Goal: Check status: Check status

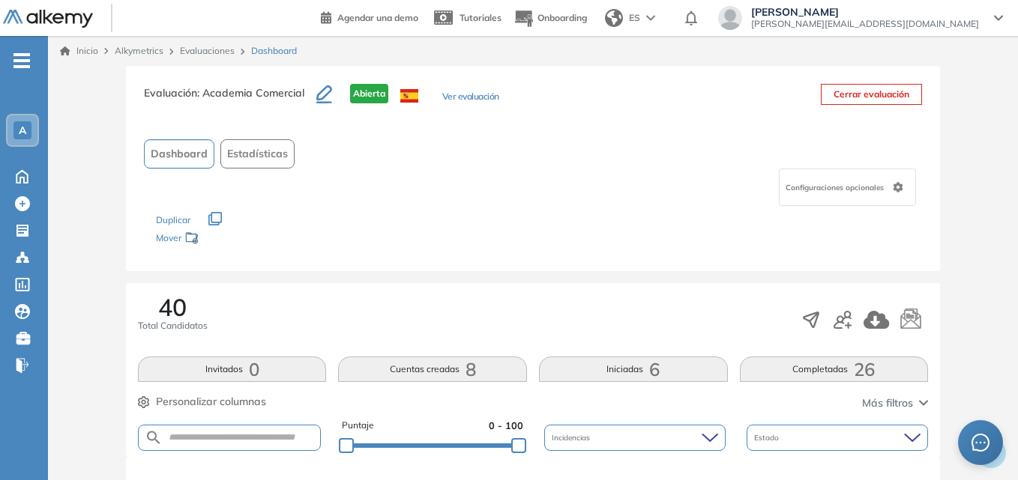
click at [21, 121] on div "A" at bounding box center [22, 130] width 30 height 30
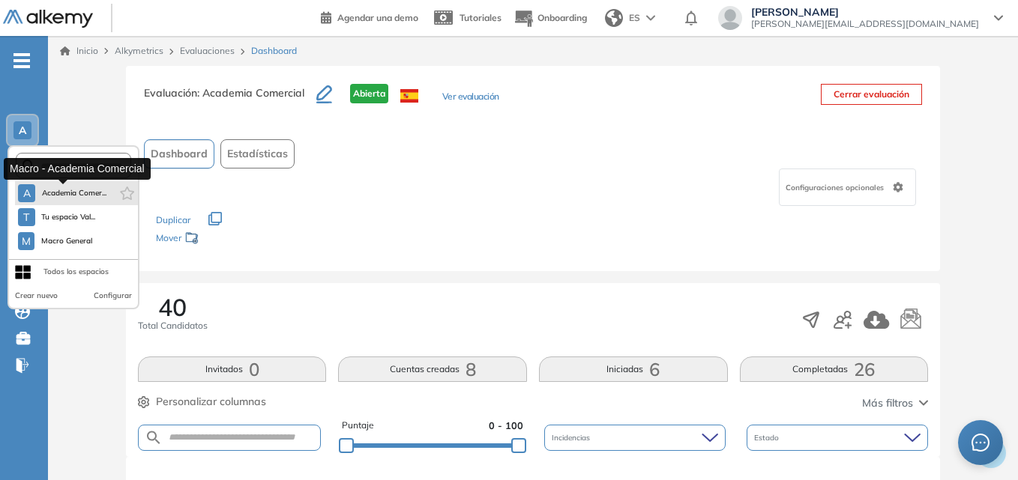
click at [67, 195] on span "Academia Comer..." at bounding box center [73, 193] width 65 height 12
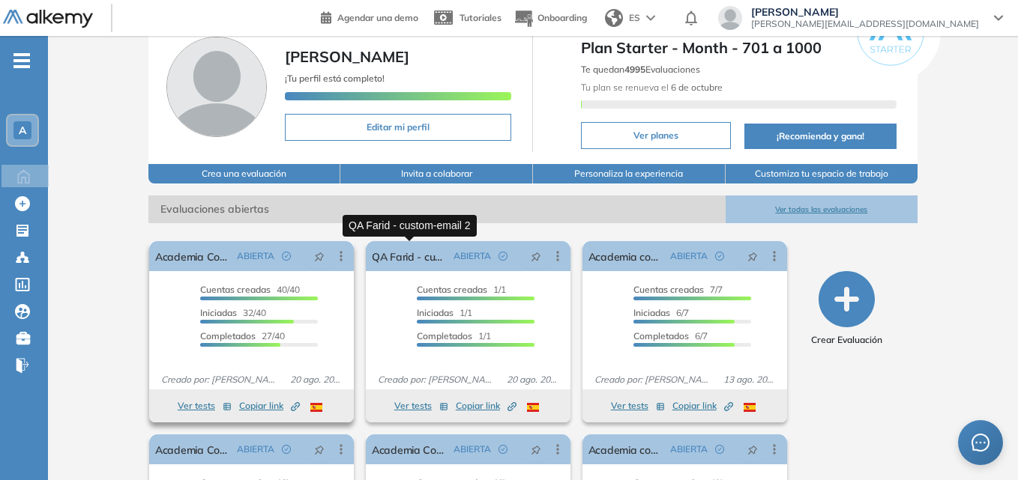
scroll to position [150, 0]
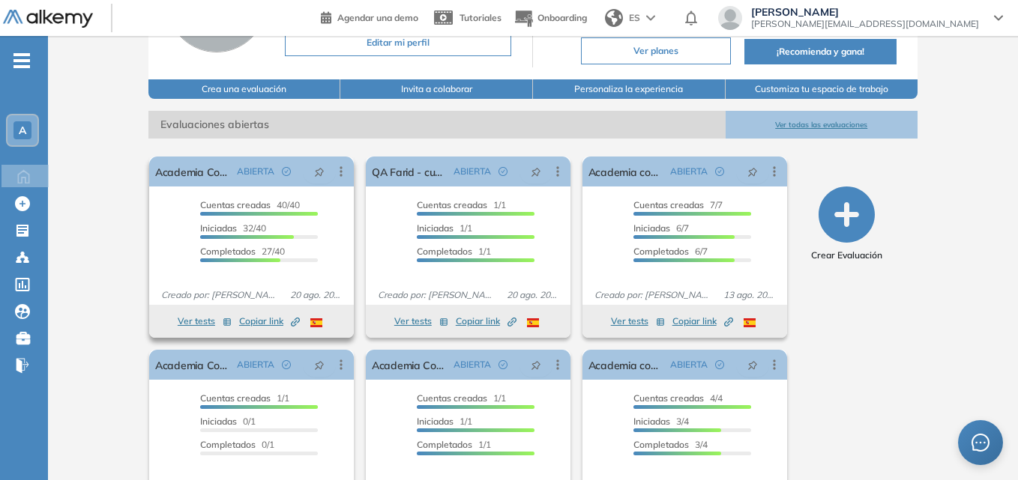
click at [220, 204] on span "Cuentas creadas" at bounding box center [235, 204] width 70 height 11
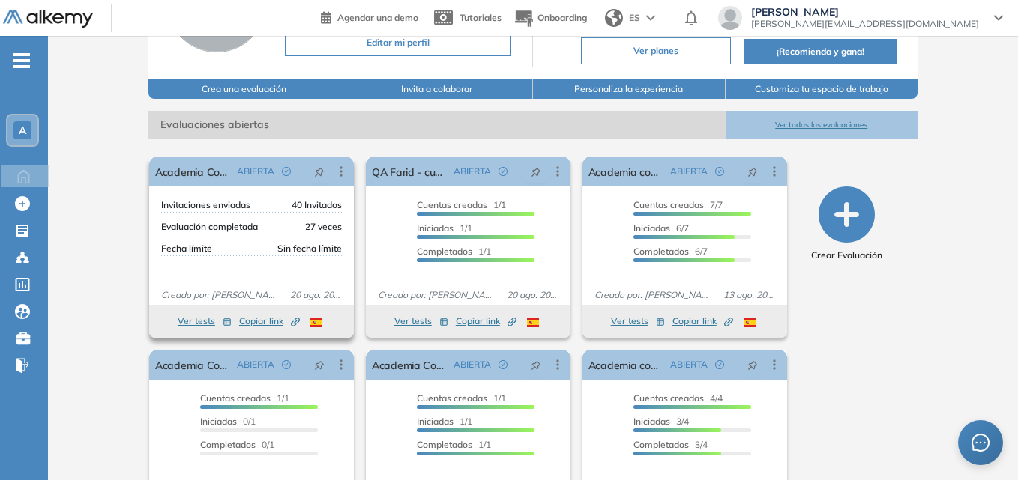
click at [220, 204] on span "Invitaciones enviadas" at bounding box center [205, 205] width 89 height 13
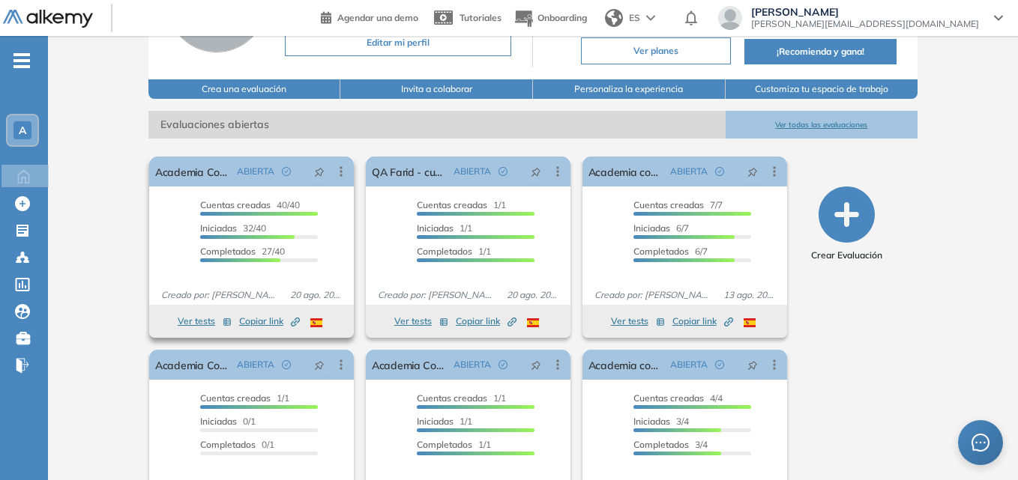
click at [193, 321] on button "Ver tests" at bounding box center [205, 321] width 54 height 18
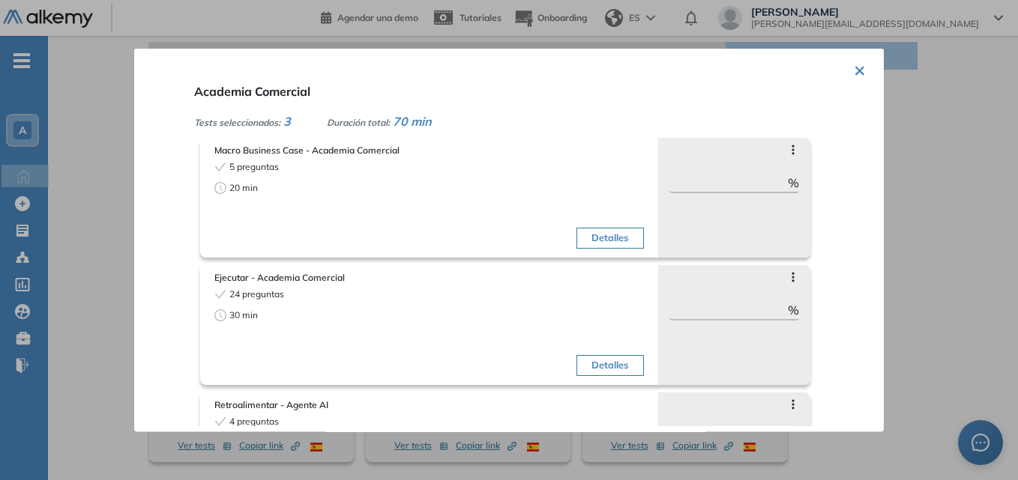
scroll to position [0, 0]
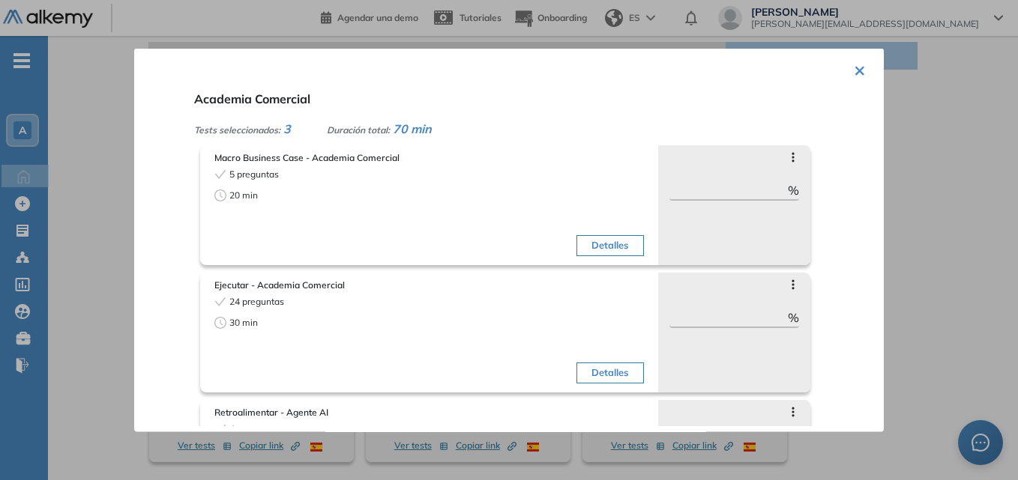
click at [857, 63] on button "×" at bounding box center [860, 68] width 12 height 29
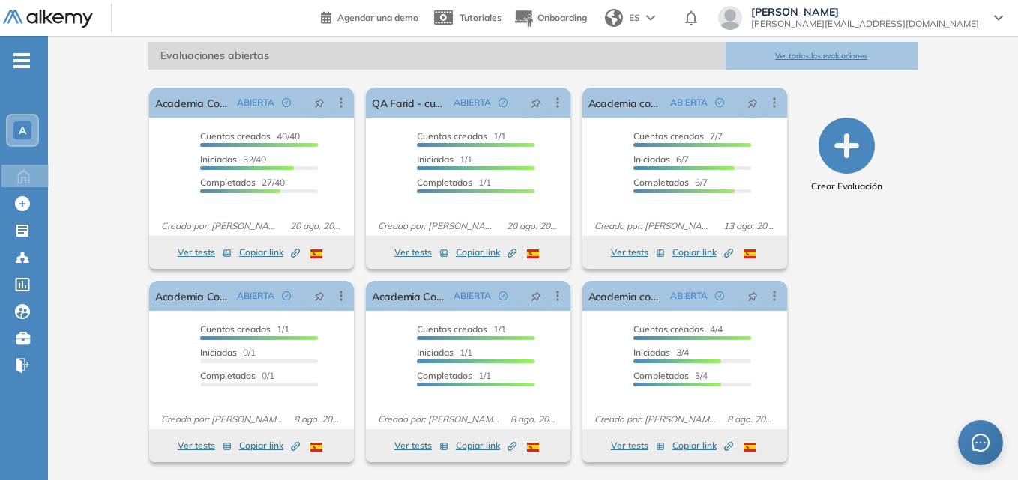
click at [15, 128] on div "A" at bounding box center [22, 130] width 18 height 18
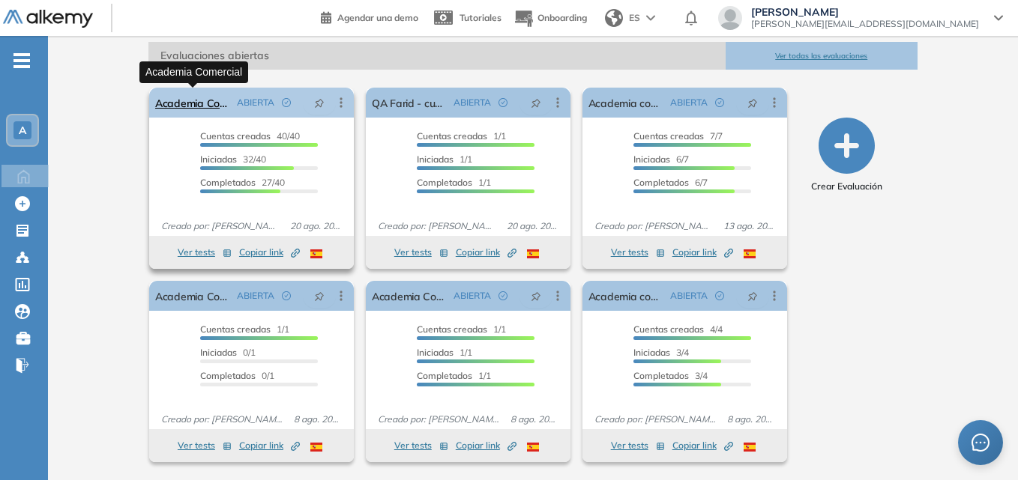
click at [193, 100] on link "Academia Comercial" at bounding box center [193, 103] width 76 height 30
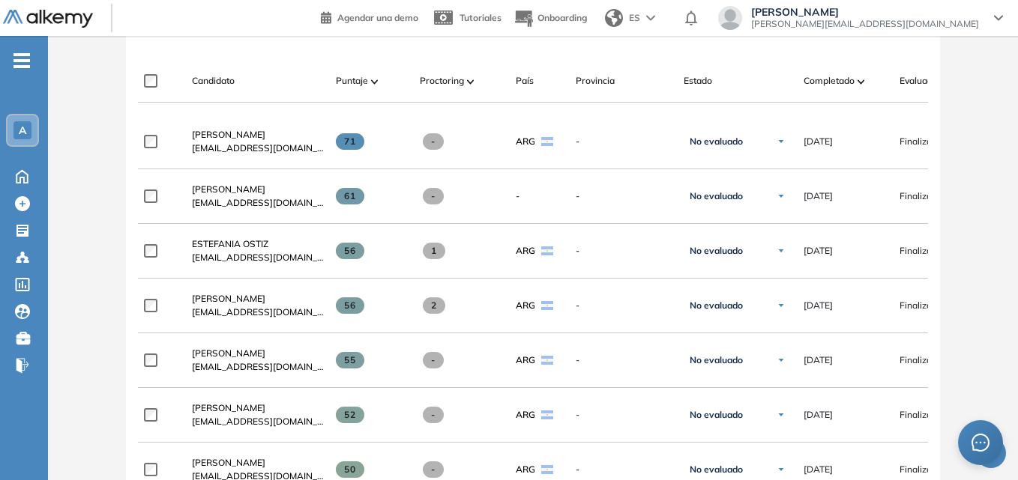
scroll to position [450, 0]
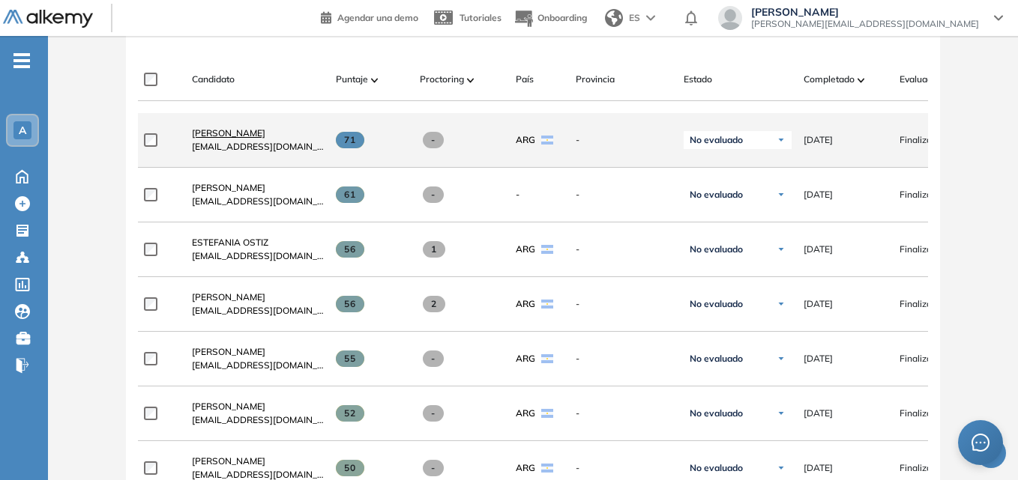
click at [229, 136] on span "[PERSON_NAME]" at bounding box center [228, 132] width 73 height 11
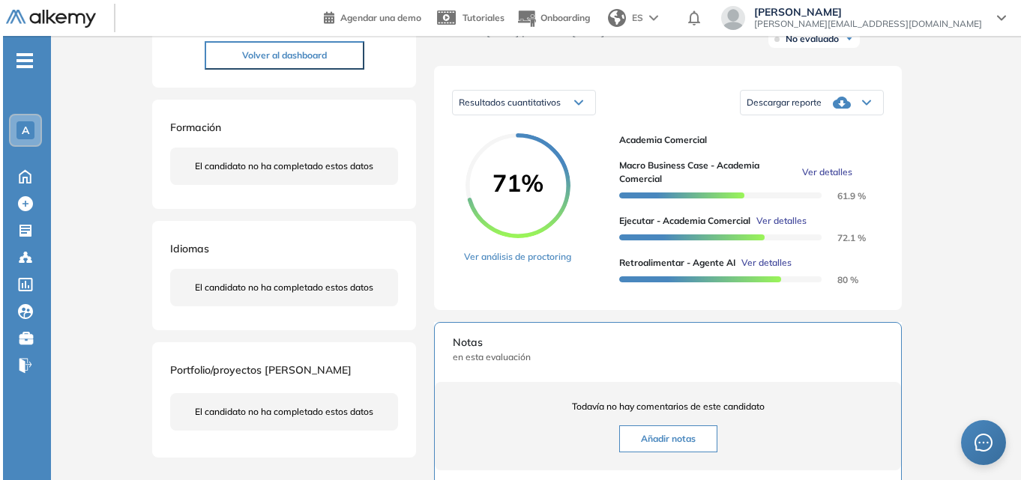
scroll to position [225, 0]
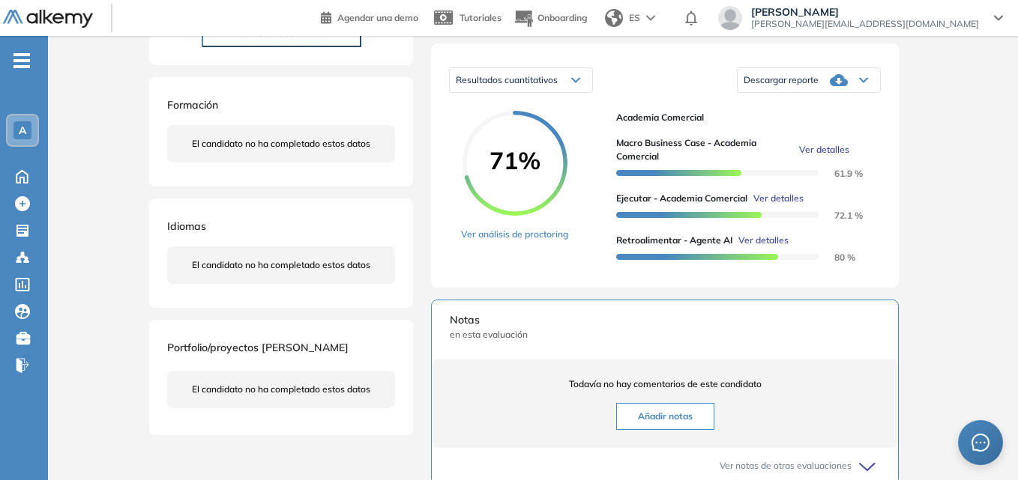
click at [768, 247] on span "Ver detalles" at bounding box center [763, 240] width 50 height 13
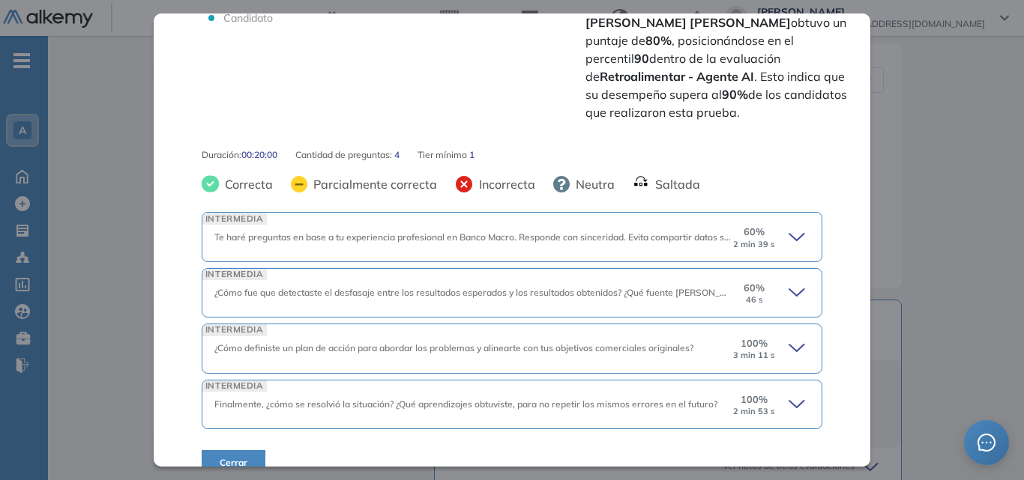
scroll to position [463, 0]
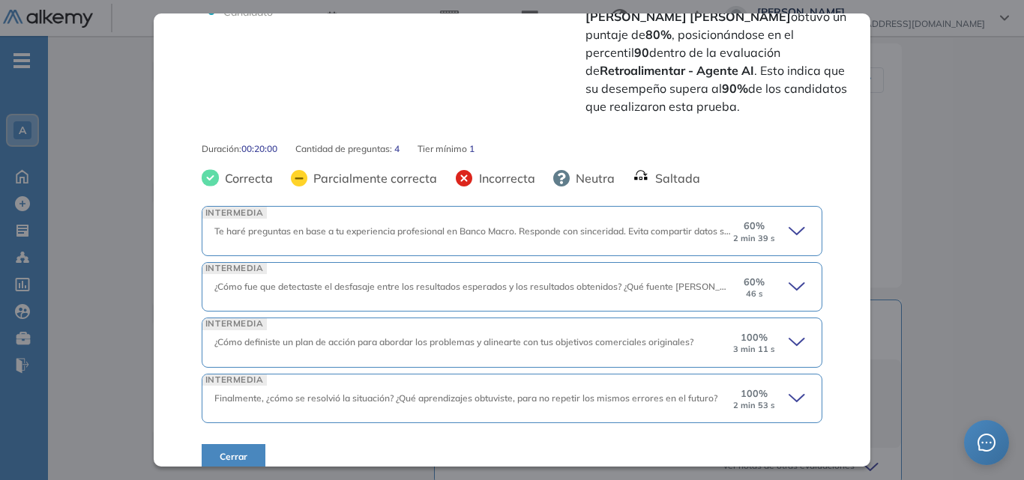
click at [789, 221] on icon at bounding box center [798, 231] width 21 height 21
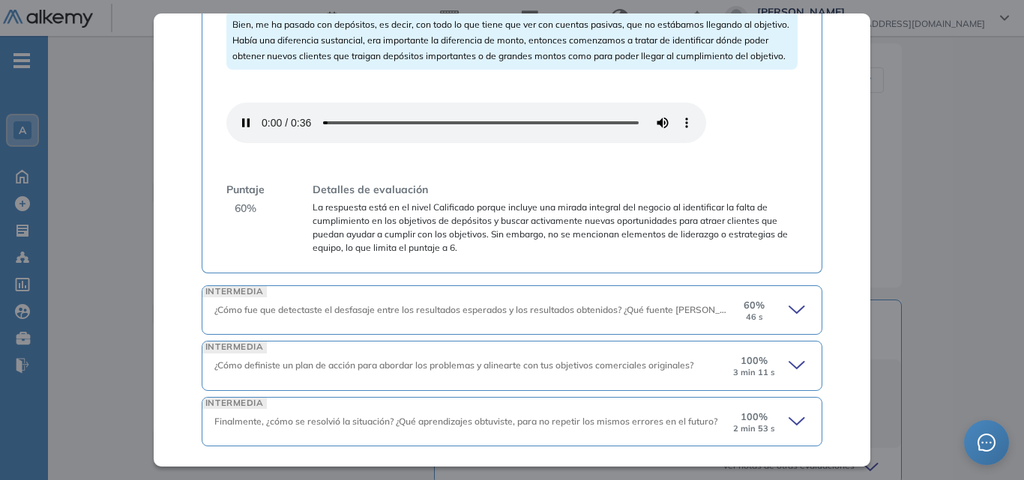
scroll to position [1000, 0]
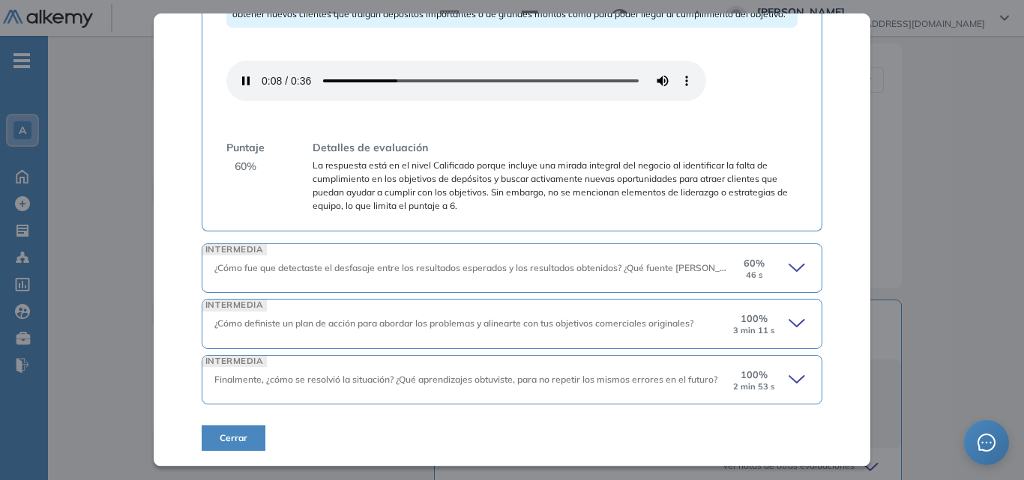
click at [788, 322] on icon at bounding box center [798, 323] width 21 height 21
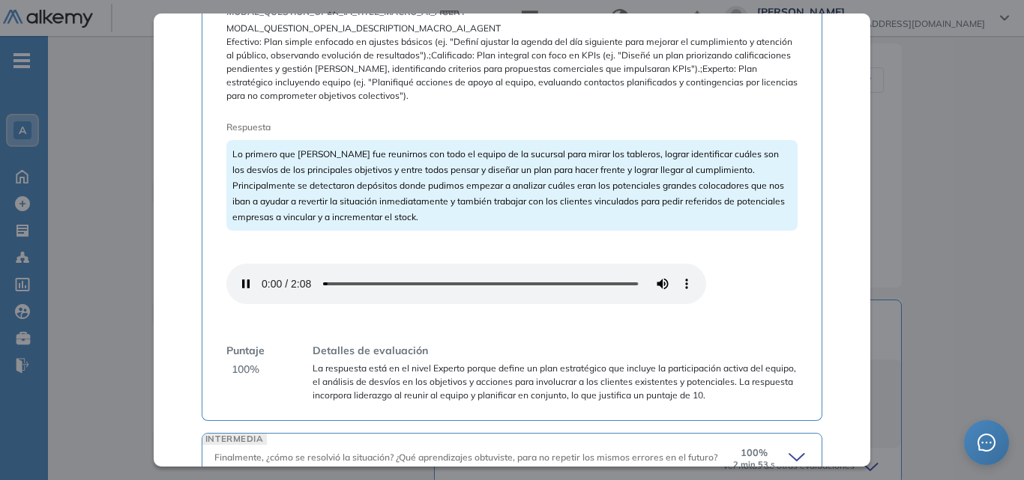
scroll to position [1471, 0]
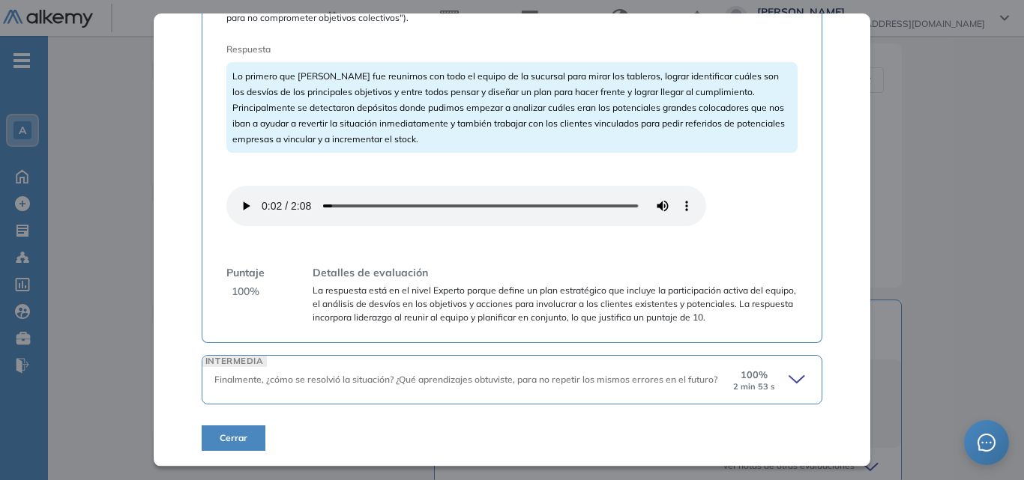
click at [788, 381] on icon at bounding box center [798, 379] width 21 height 21
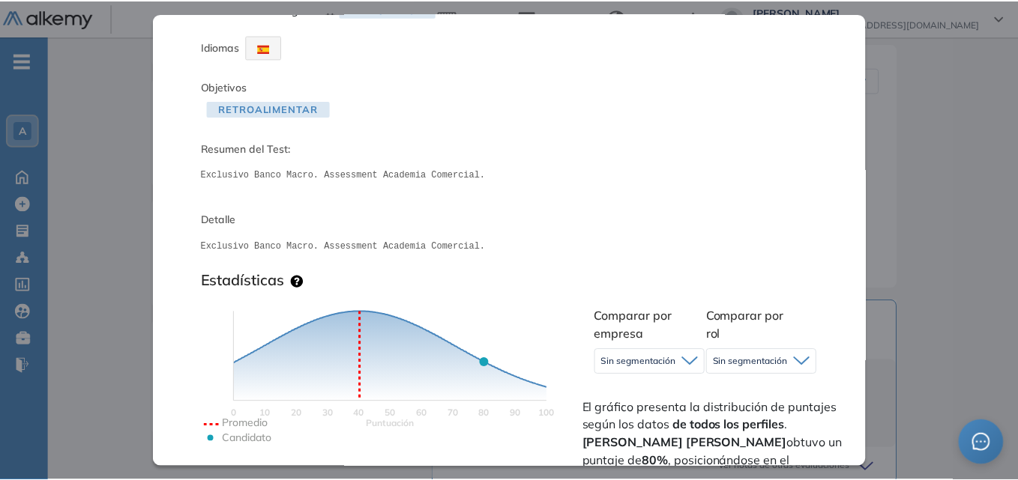
scroll to position [0, 0]
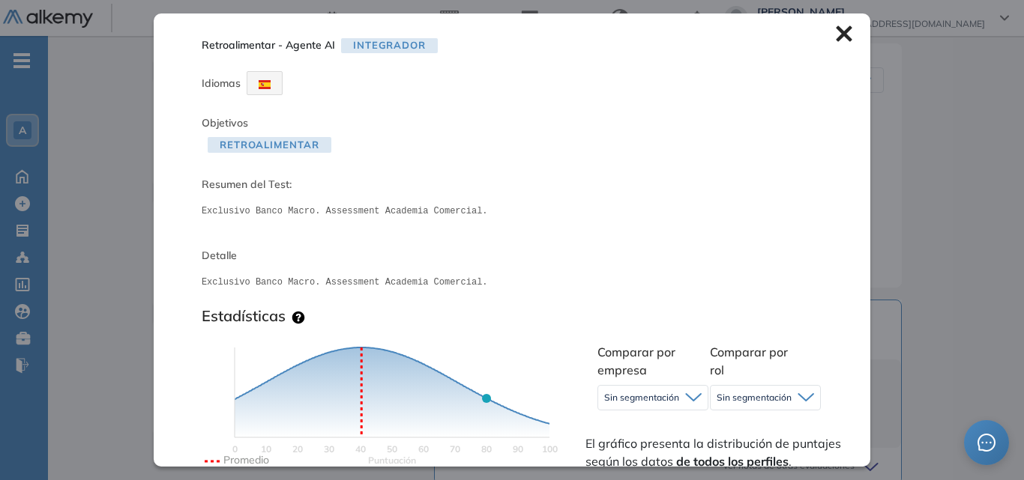
click at [836, 33] on icon at bounding box center [844, 34] width 16 height 16
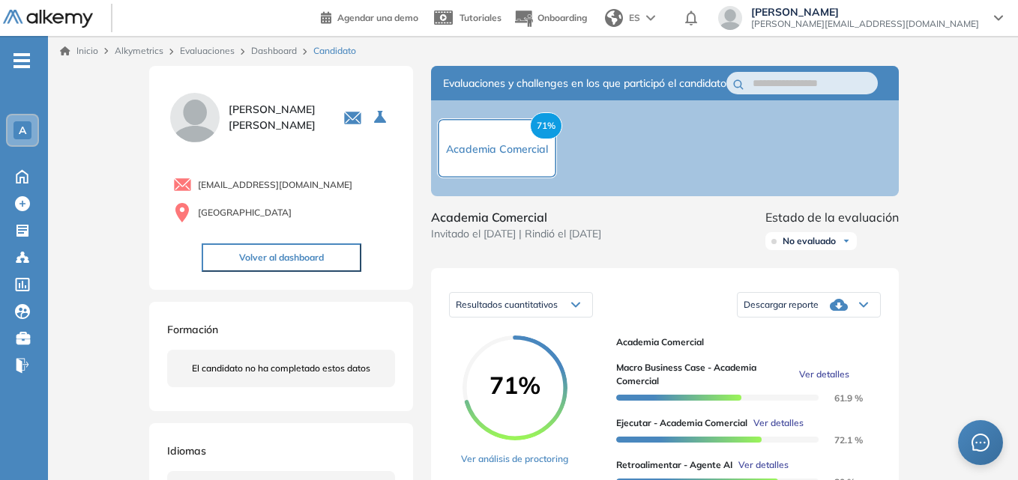
click at [277, 259] on button "Volver al dashboard" at bounding box center [282, 258] width 160 height 28
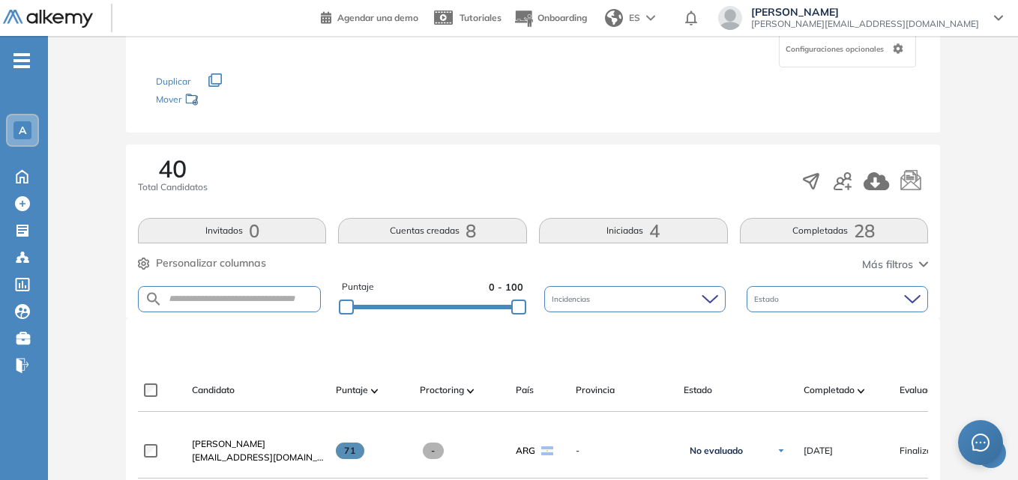
scroll to position [375, 0]
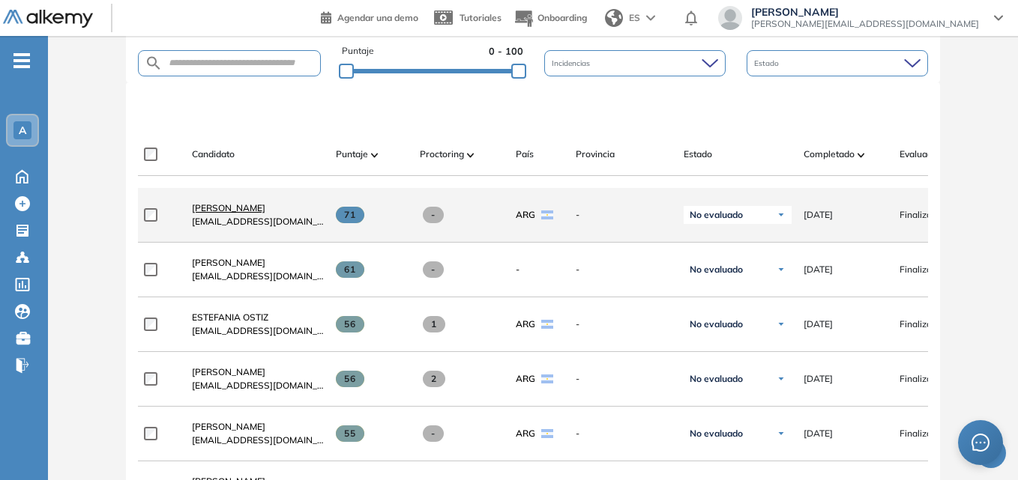
click at [218, 211] on span "[PERSON_NAME]" at bounding box center [228, 207] width 73 height 11
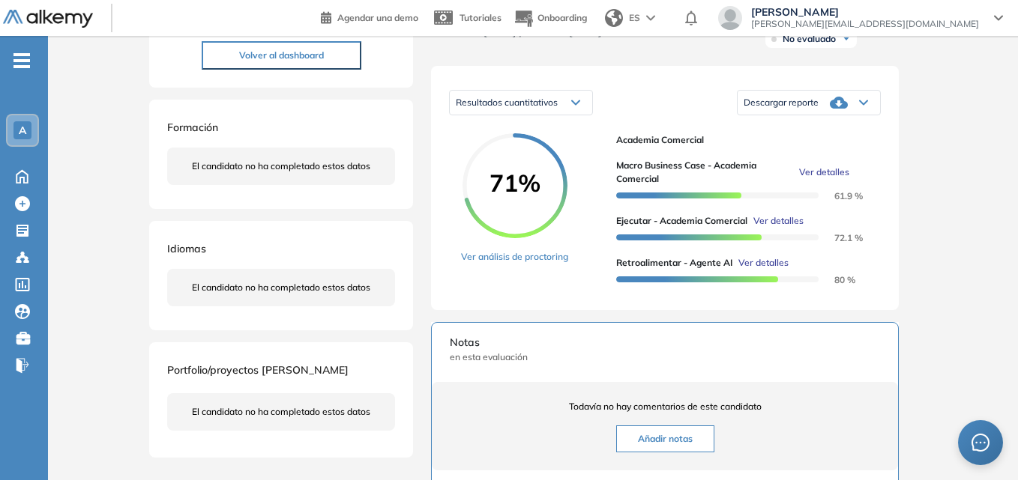
scroll to position [225, 0]
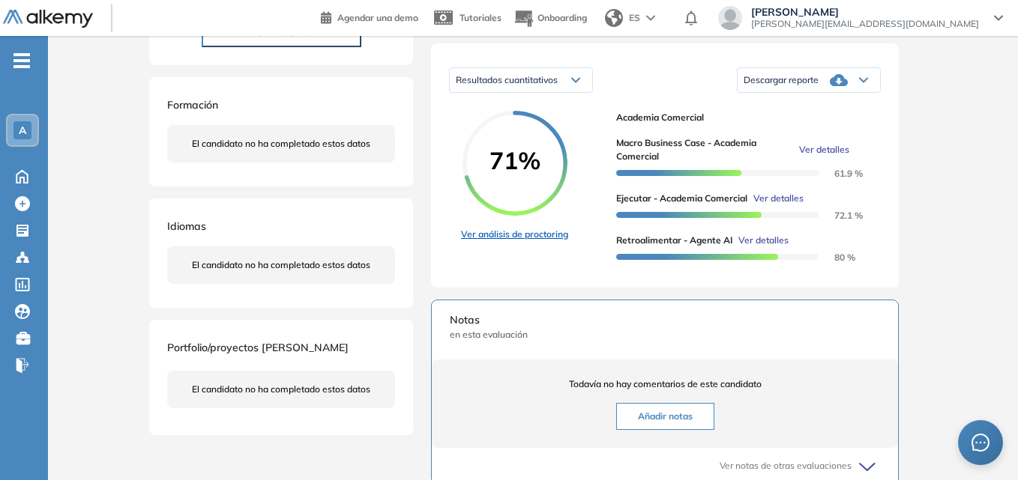
click at [501, 241] on link "Ver análisis de proctoring" at bounding box center [514, 234] width 107 height 13
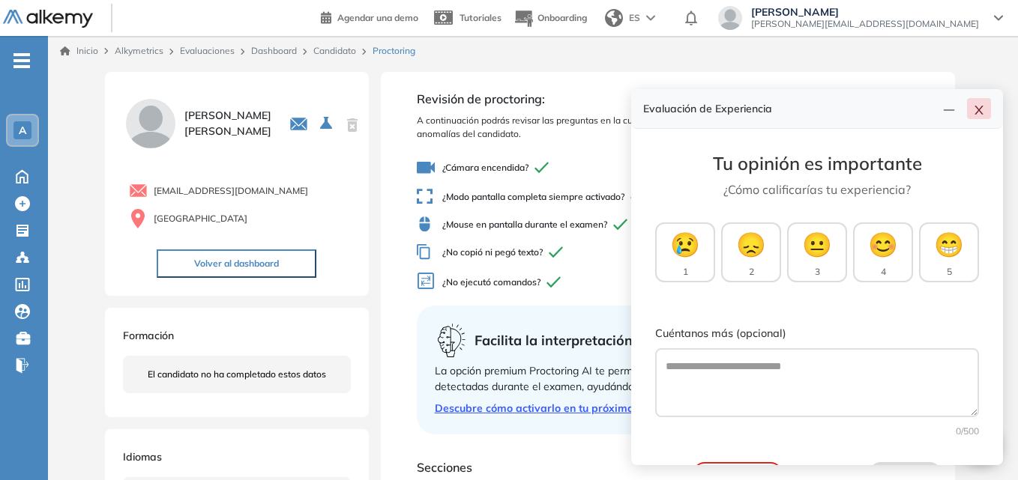
click at [984, 111] on icon "close" at bounding box center [979, 110] width 12 height 12
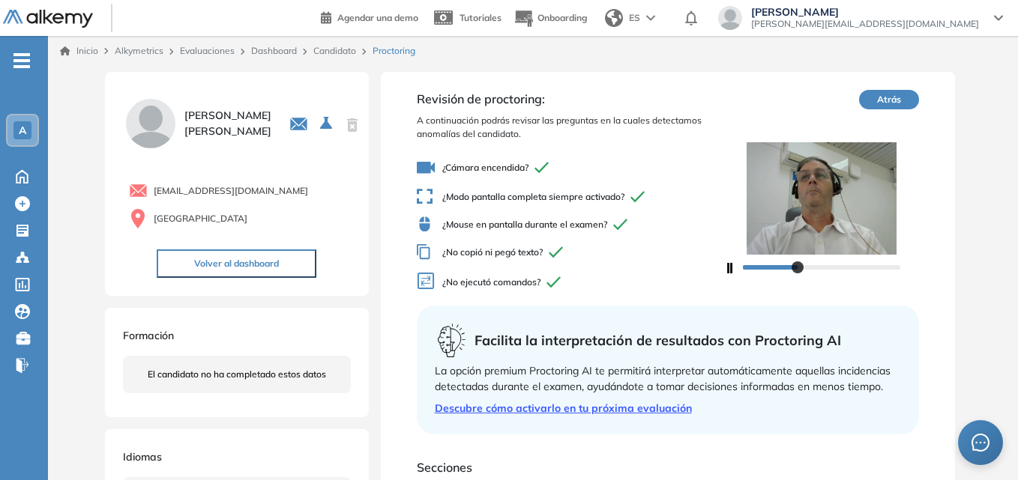
click at [327, 46] on link "Candidato" at bounding box center [334, 50] width 43 height 11
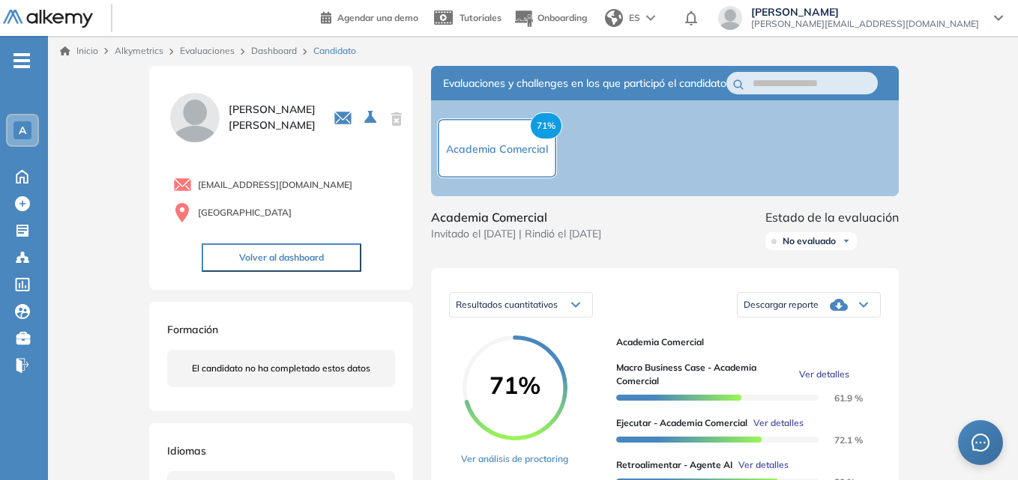
click at [88, 48] on link "Inicio" at bounding box center [79, 50] width 38 height 13
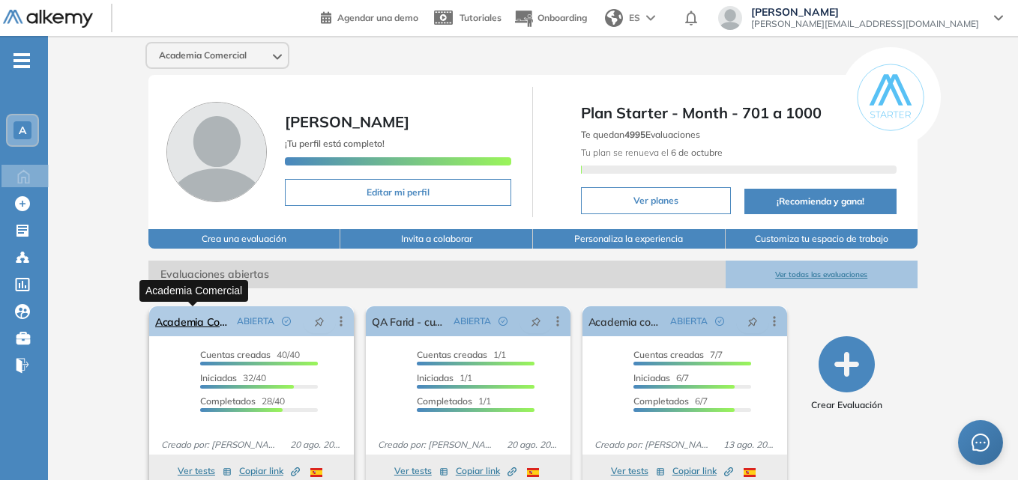
click at [186, 327] on link "Academia Comercial" at bounding box center [193, 321] width 76 height 30
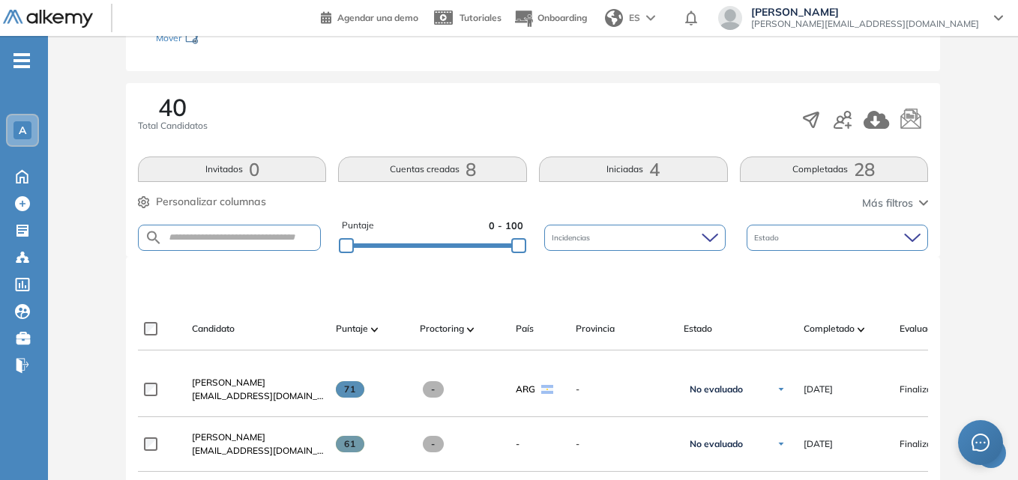
scroll to position [300, 0]
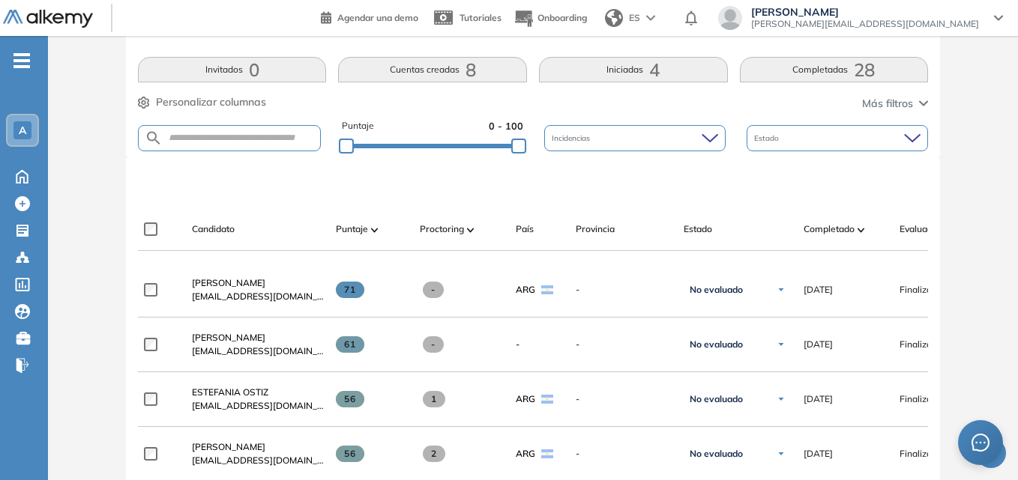
click at [857, 231] on img at bounding box center [860, 230] width 7 height 4
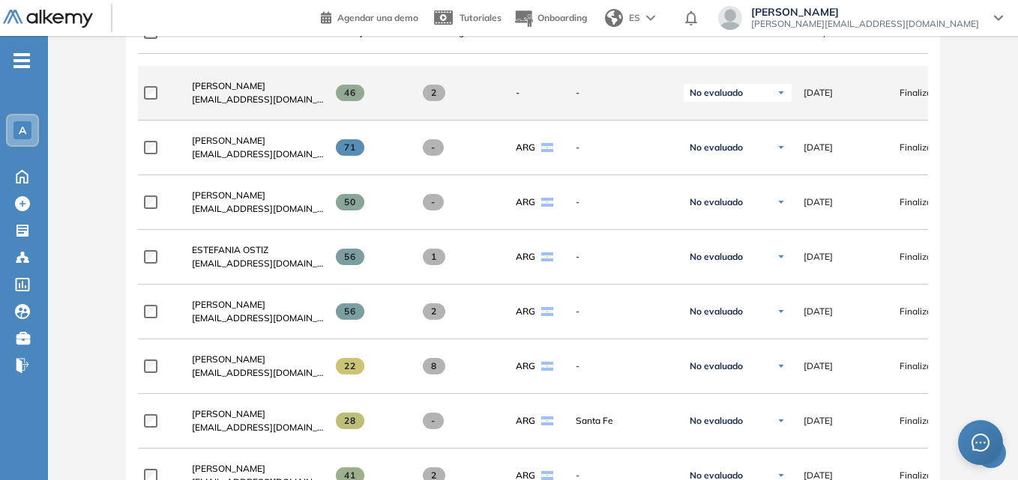
scroll to position [525, 0]
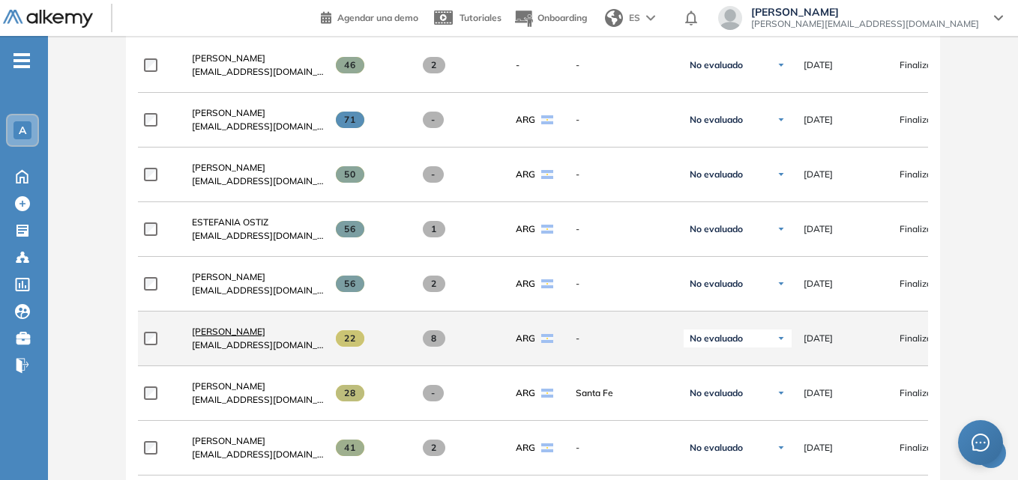
click at [201, 333] on span "[PERSON_NAME]" at bounding box center [228, 331] width 73 height 11
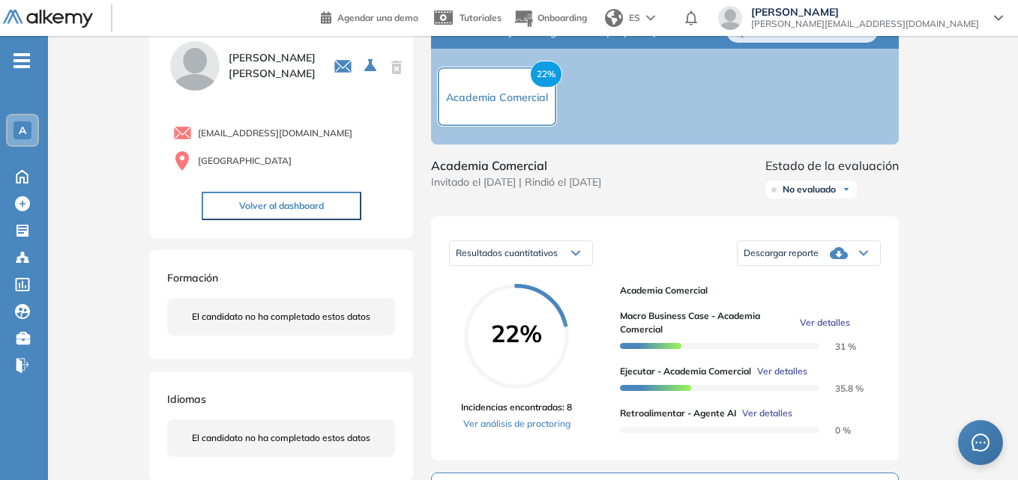
scroll to position [225, 0]
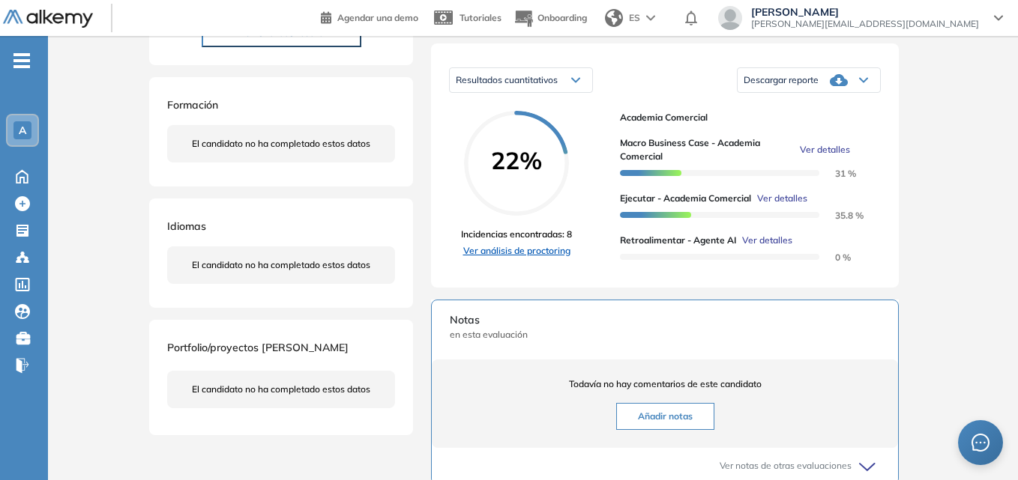
click at [525, 258] on link "Ver análisis de proctoring" at bounding box center [516, 250] width 111 height 13
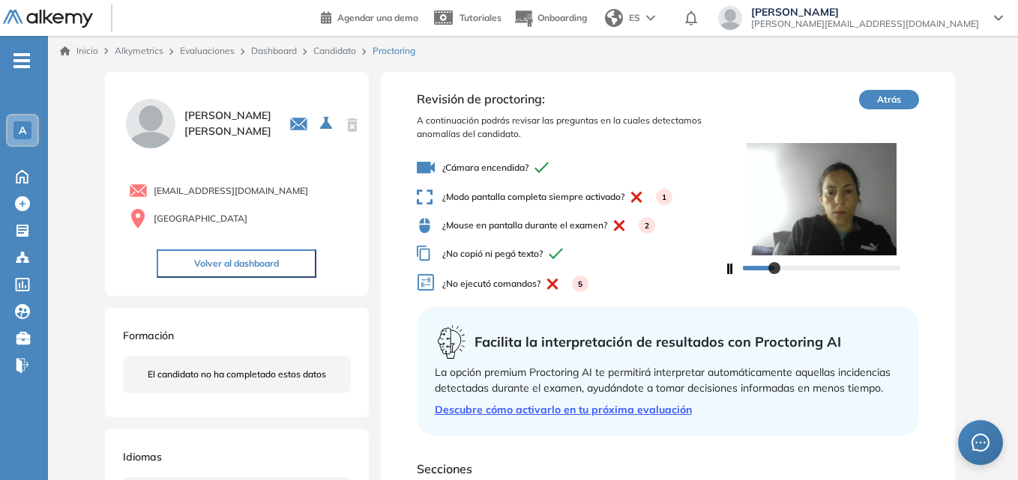
click at [890, 97] on button "Atrás" at bounding box center [889, 99] width 60 height 19
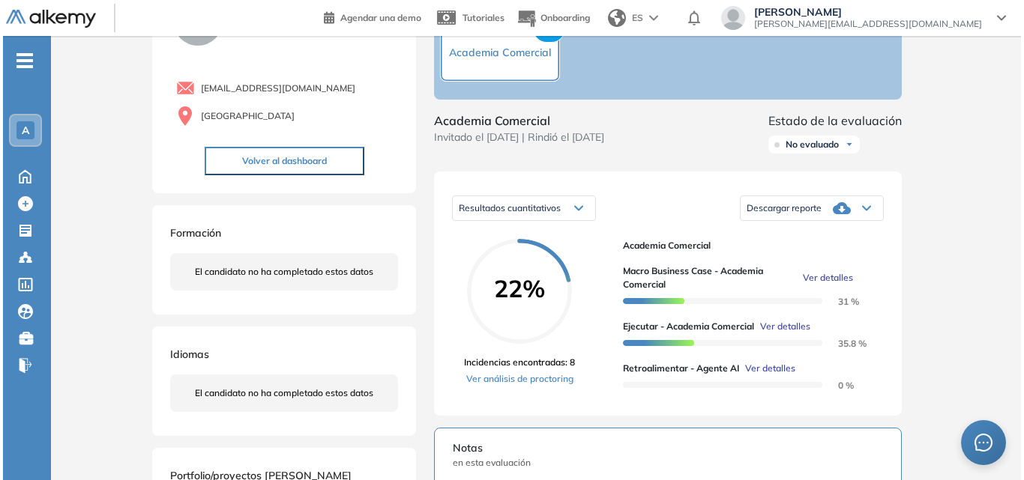
scroll to position [225, 0]
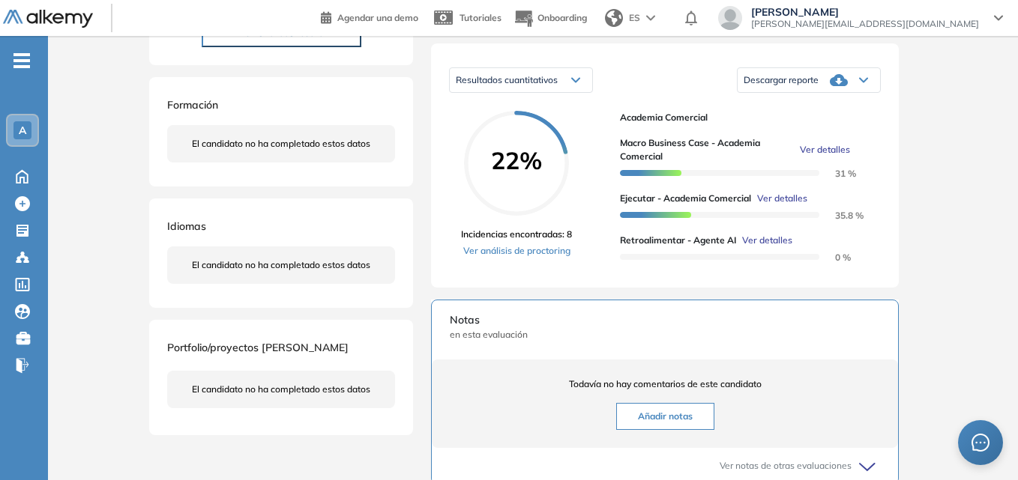
click at [773, 247] on span "Ver detalles" at bounding box center [767, 240] width 50 height 13
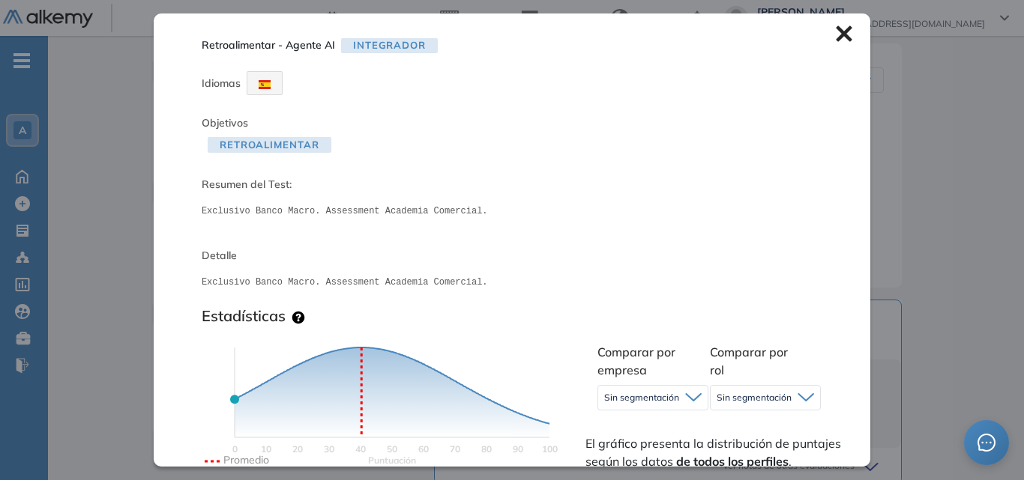
scroll to position [300, 0]
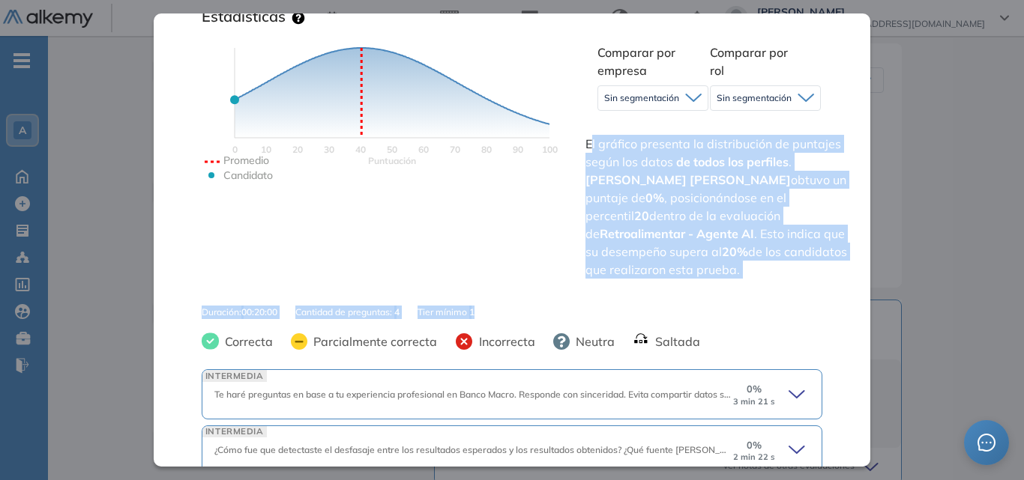
drag, startPoint x: 592, startPoint y: 147, endPoint x: 830, endPoint y: 289, distance: 277.2
click at [830, 289] on div "Retroalimentar - Agente AI Integrador Idiomas Objetivos Retroalimentar Resumen …" at bounding box center [512, 239] width 716 height 453
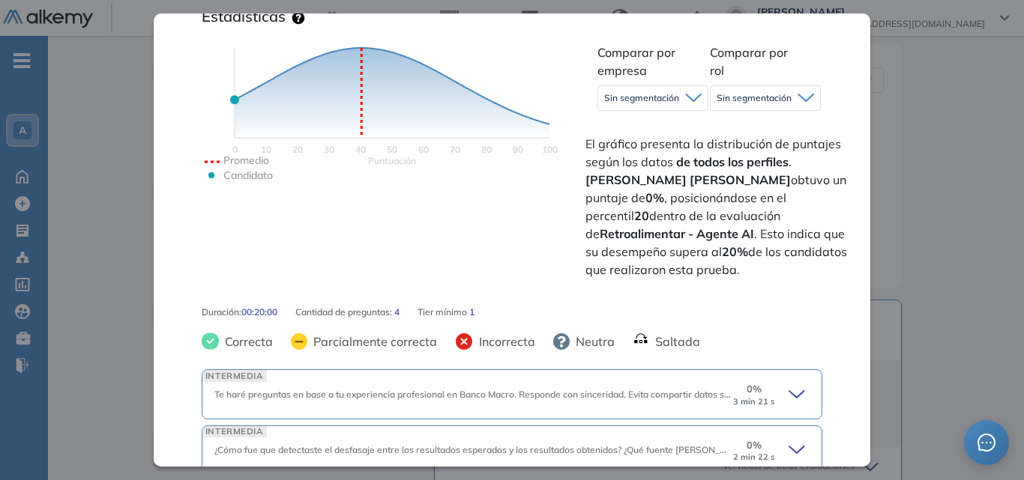
click at [456, 234] on icon "Puntuación 0 10 20 30 40 50 60 70 80 90 100 Promedio Candidato" at bounding box center [392, 130] width 375 height 225
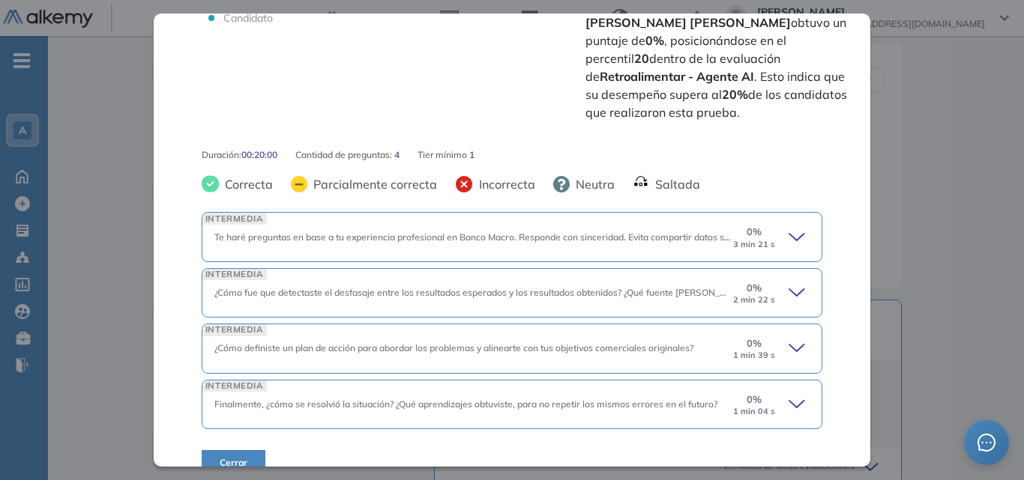
scroll to position [463, 0]
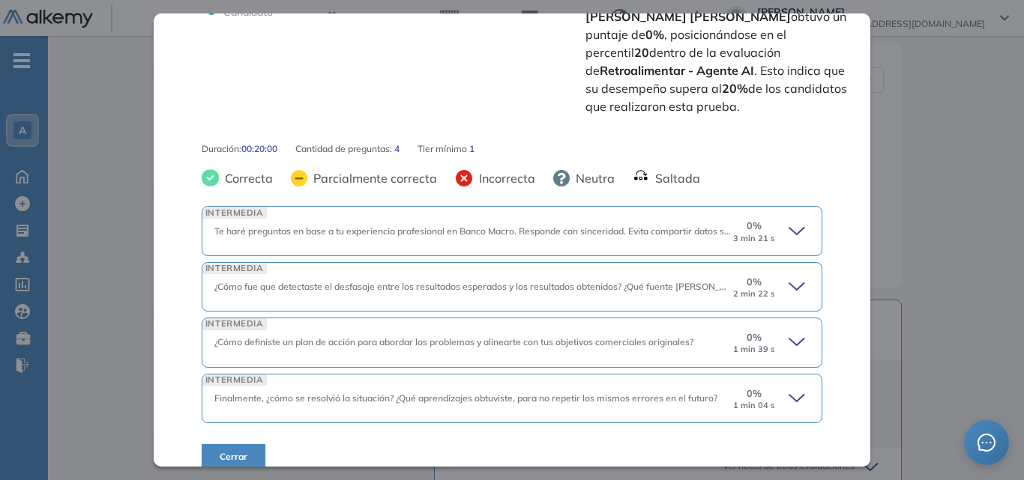
click at [790, 221] on icon at bounding box center [798, 231] width 21 height 21
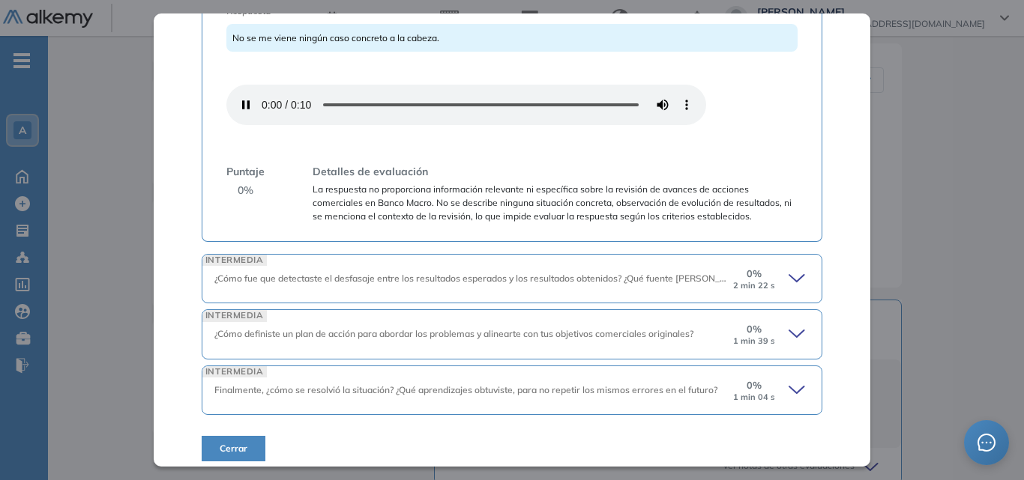
scroll to position [939, 0]
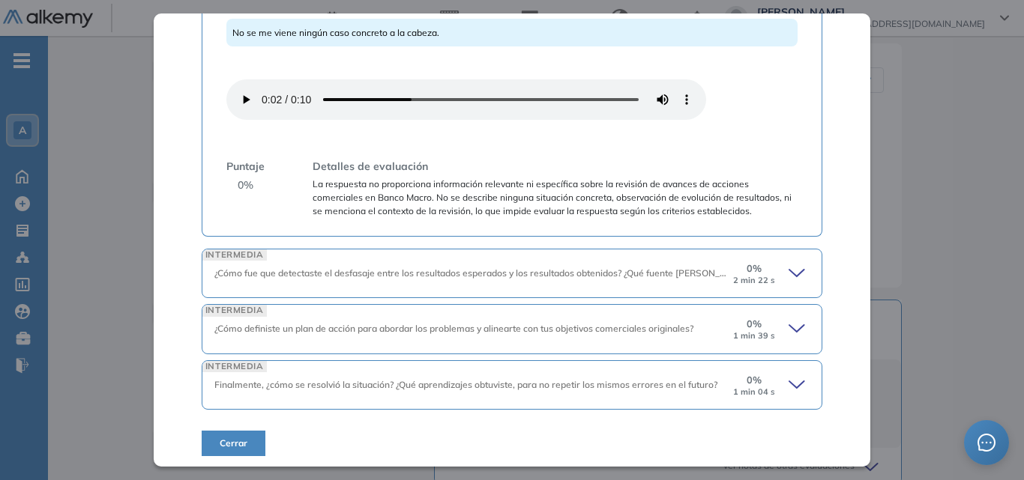
click at [788, 268] on icon at bounding box center [798, 273] width 21 height 21
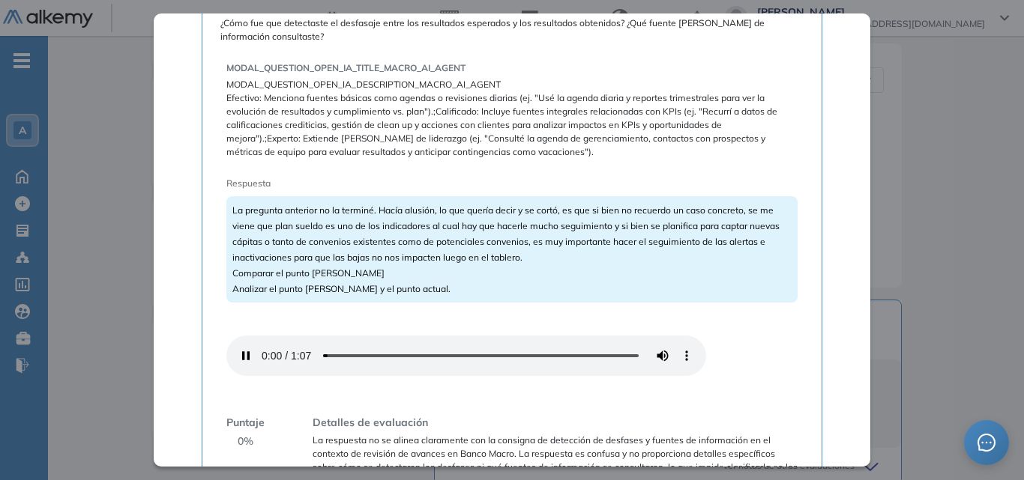
scroll to position [1453, 0]
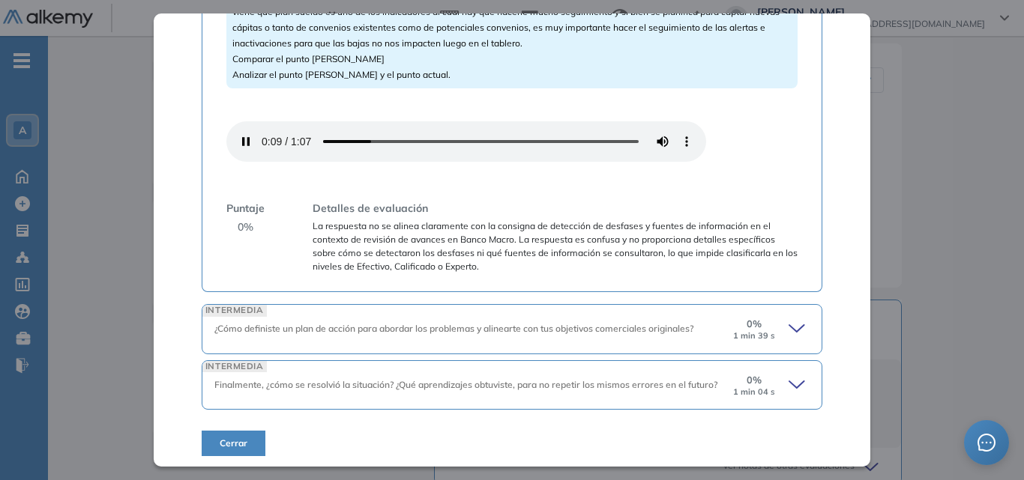
click at [790, 318] on icon at bounding box center [798, 328] width 21 height 21
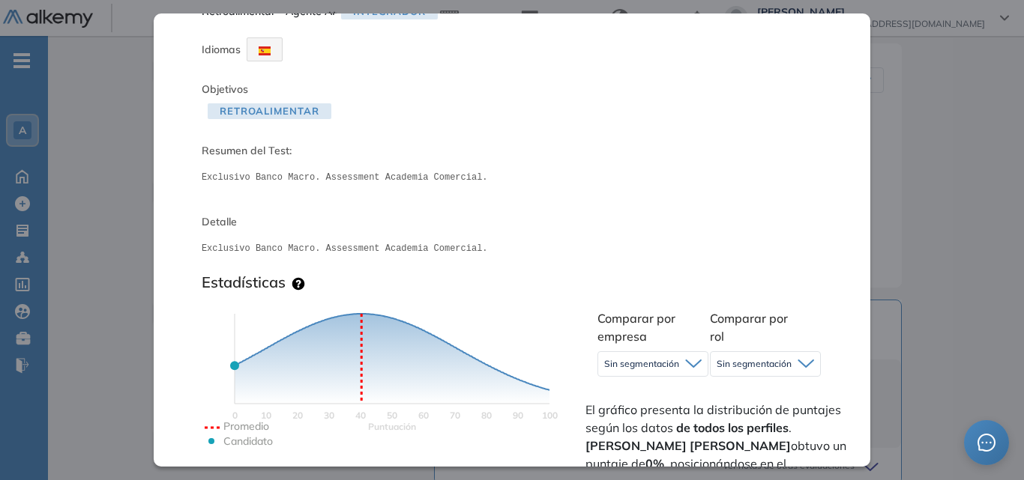
scroll to position [0, 0]
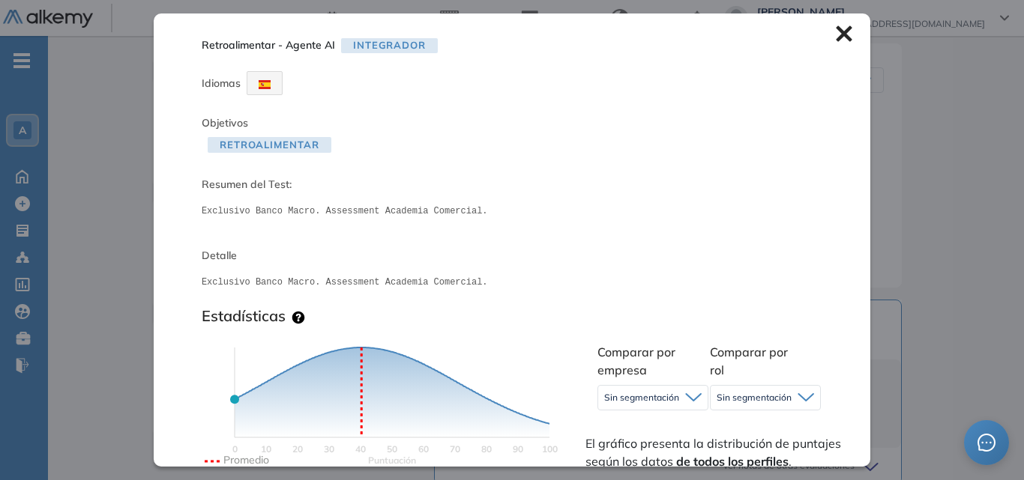
click at [836, 34] on icon at bounding box center [844, 34] width 16 height 16
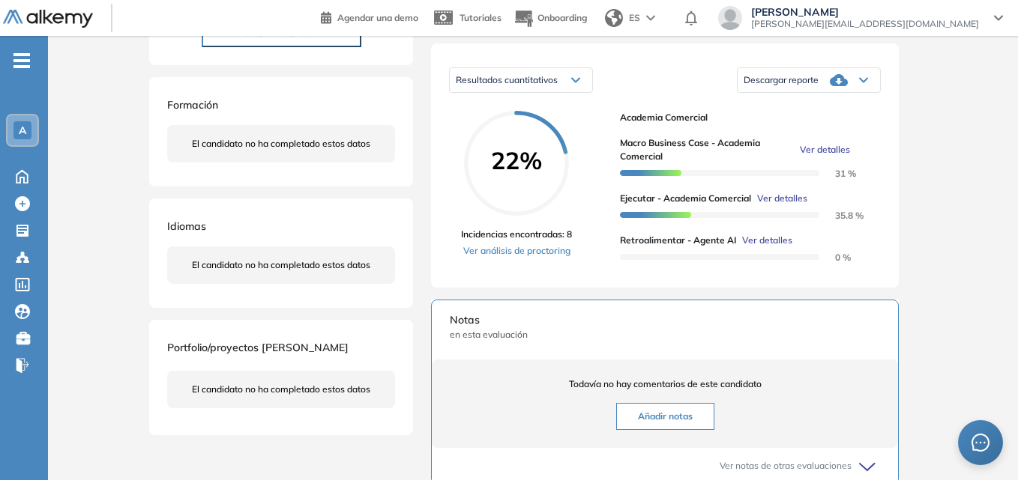
click at [839, 157] on span "Ver detalles" at bounding box center [825, 149] width 50 height 13
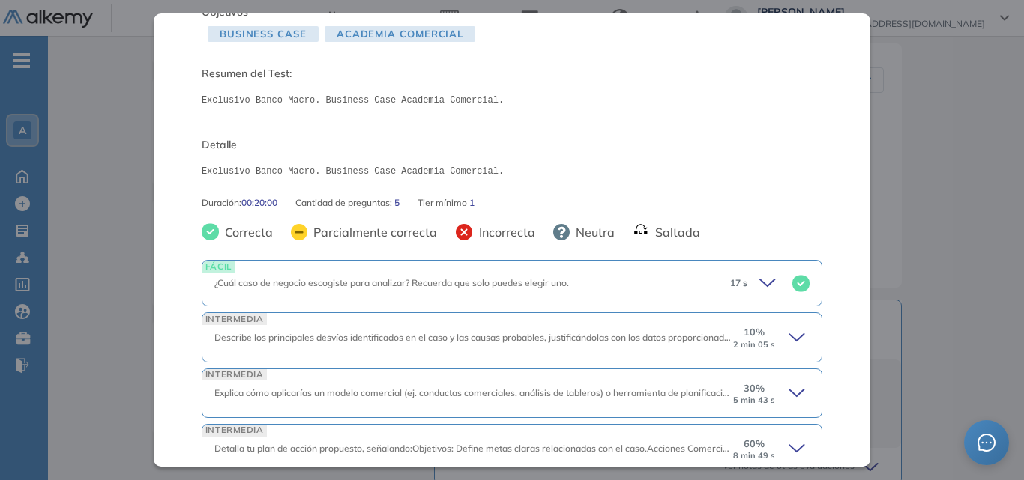
scroll to position [235, 0]
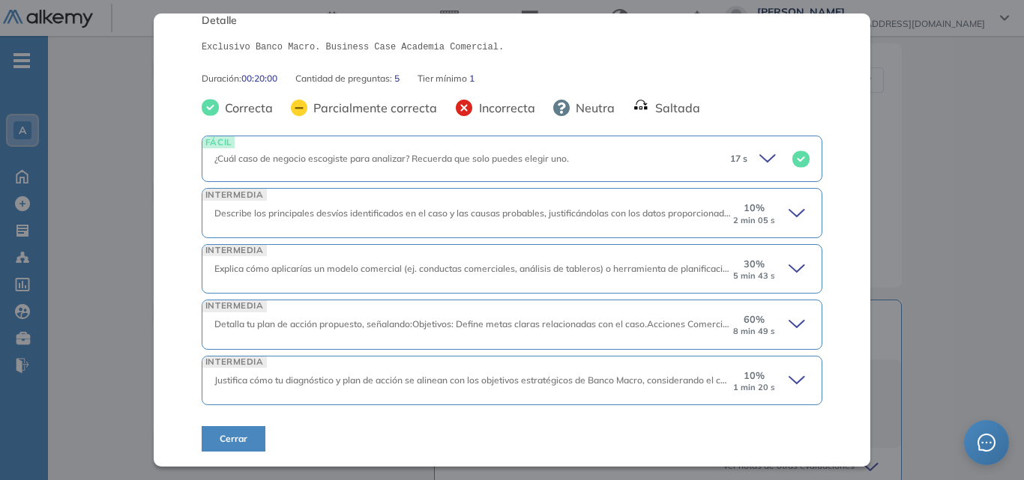
click at [788, 212] on icon at bounding box center [798, 213] width 21 height 21
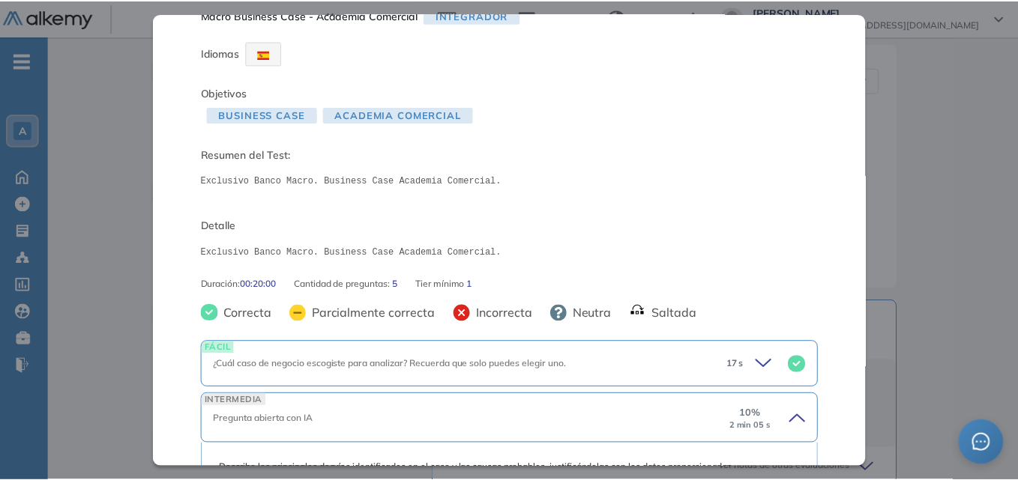
scroll to position [0, 0]
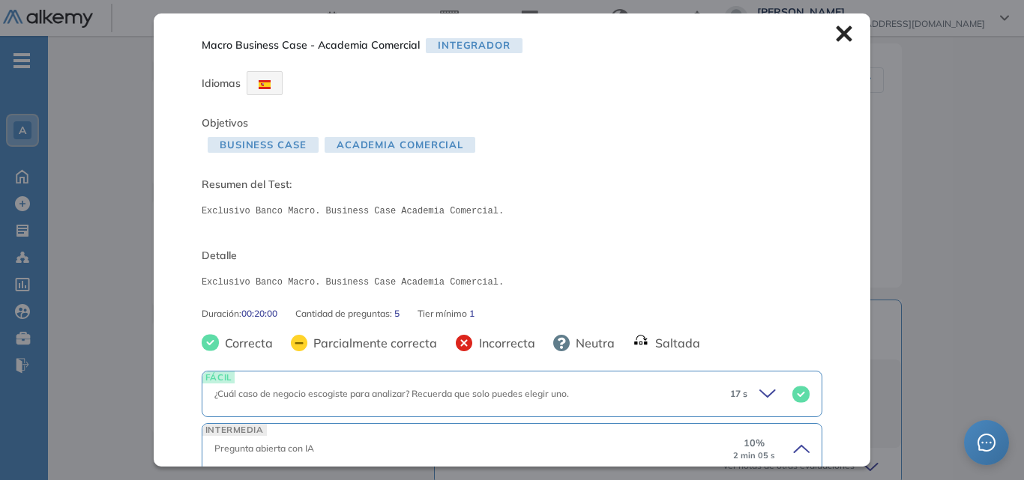
click at [836, 28] on icon at bounding box center [844, 33] width 16 height 16
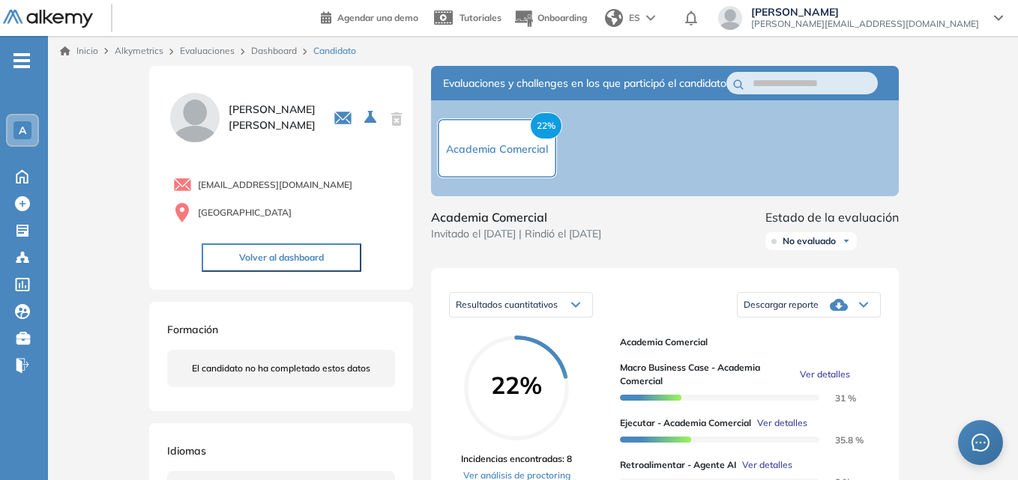
click at [273, 49] on link "Dashboard" at bounding box center [274, 50] width 46 height 11
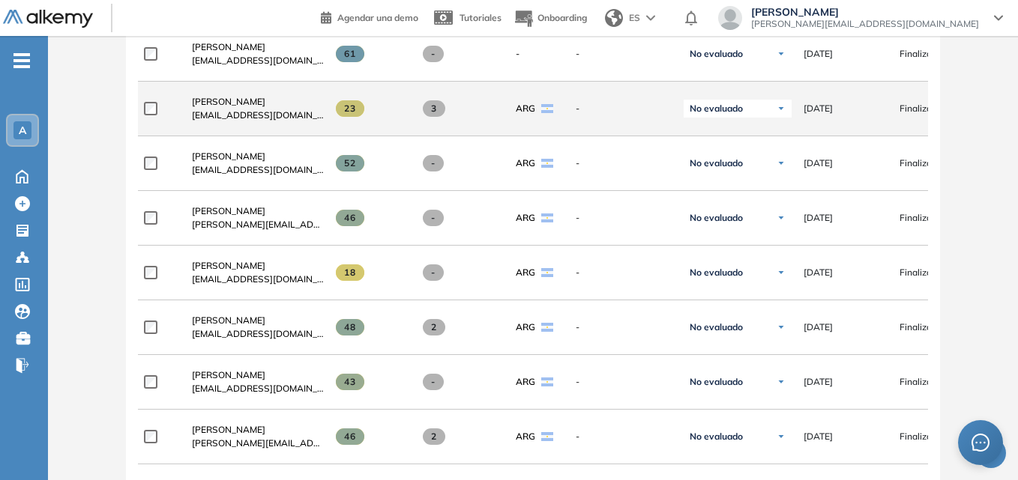
scroll to position [1424, 0]
